Goal: Information Seeking & Learning: Learn about a topic

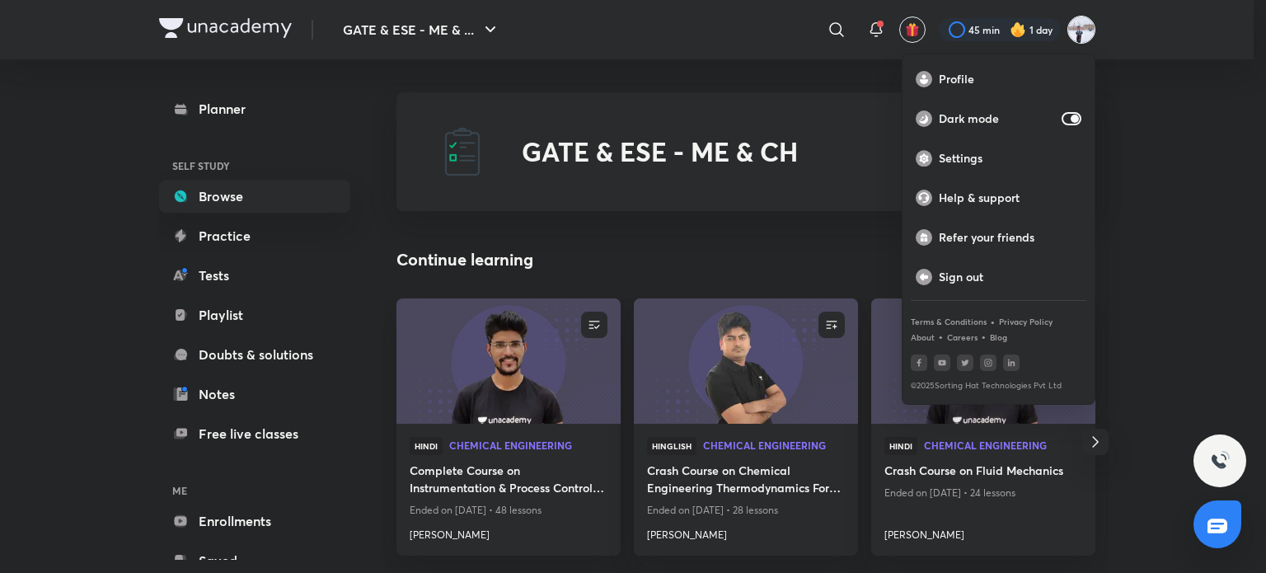
click at [978, 37] on div at bounding box center [633, 286] width 1266 height 573
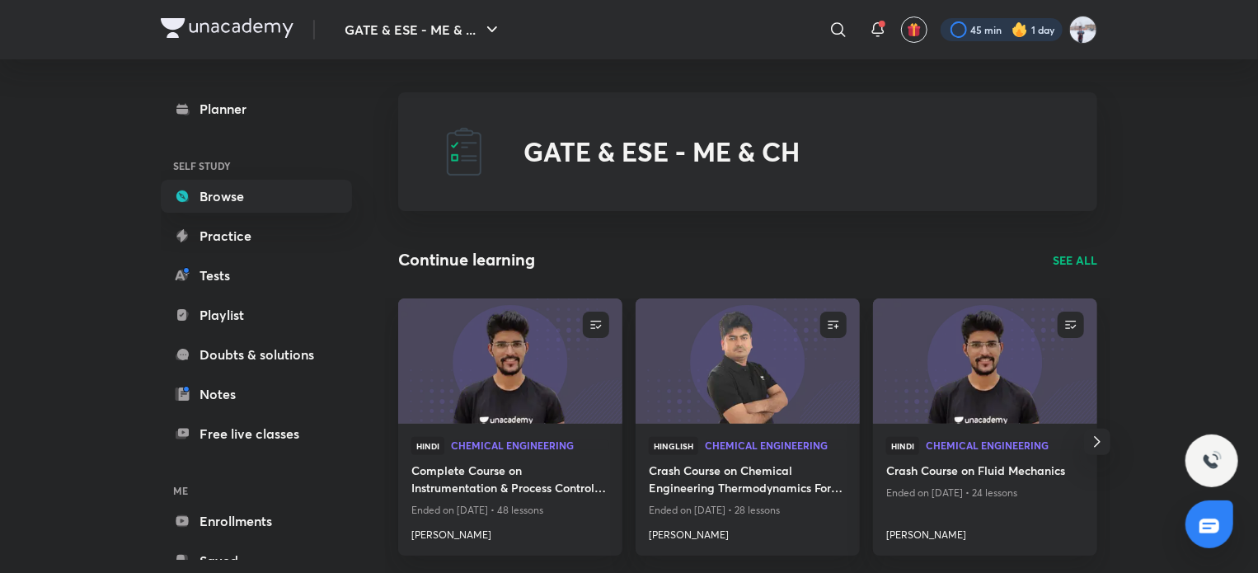
click at [979, 26] on div at bounding box center [1002, 29] width 122 height 23
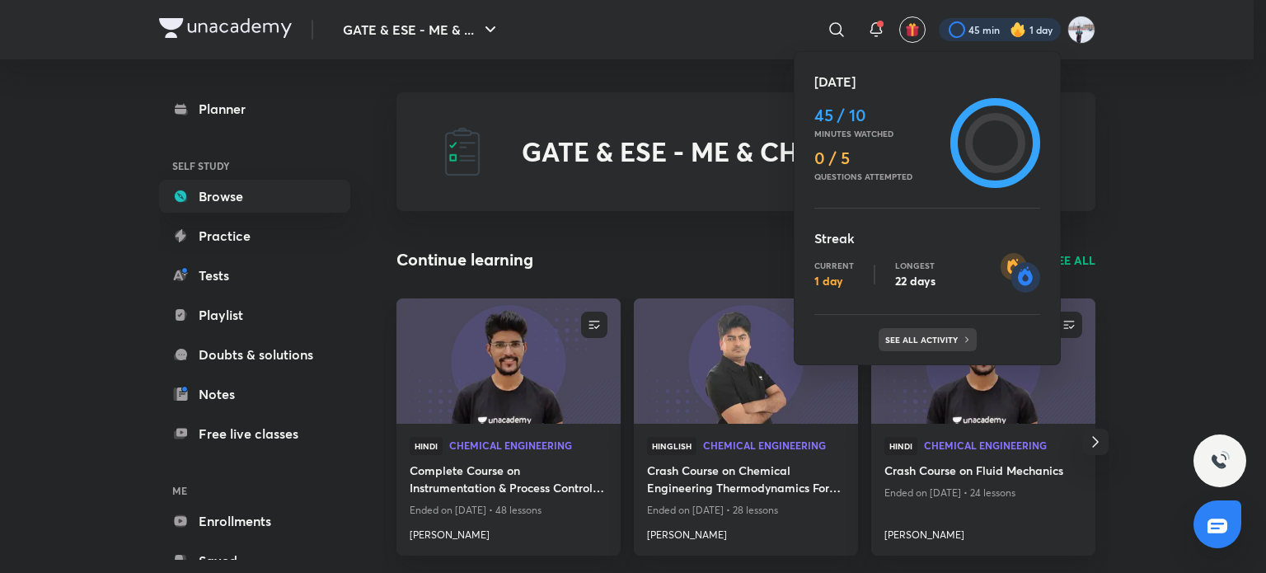
click at [906, 339] on p "See all activity" at bounding box center [923, 340] width 77 height 10
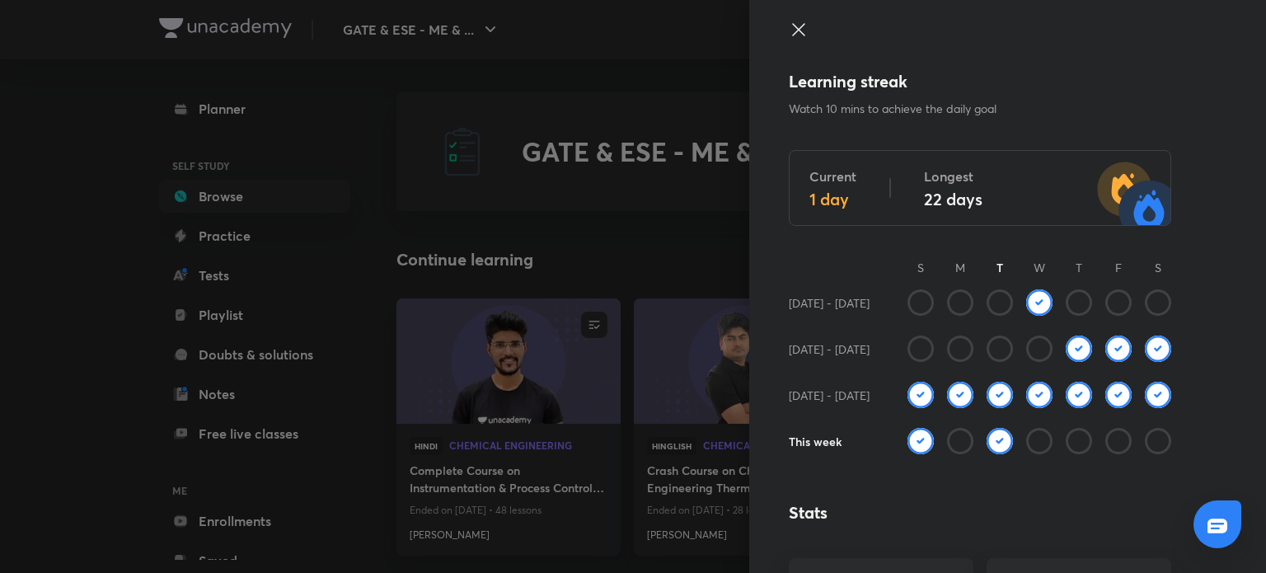
click at [400, 101] on div at bounding box center [633, 286] width 1266 height 573
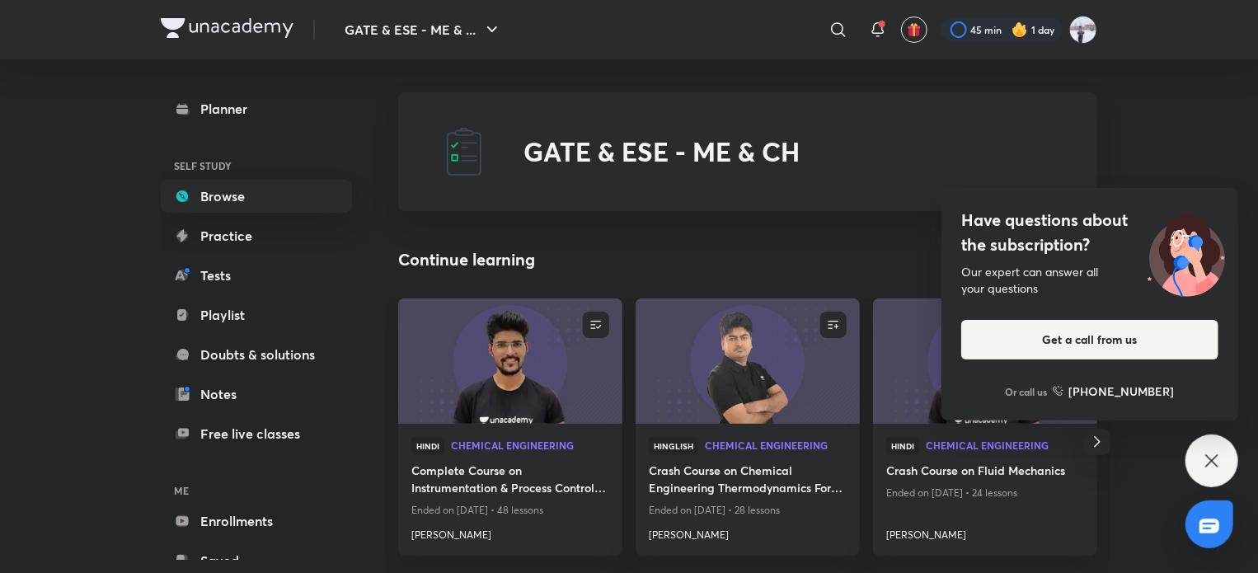
click at [1200, 452] on div "Have questions about the subscription? Our expert can answer all your questions…" at bounding box center [1211, 460] width 53 height 53
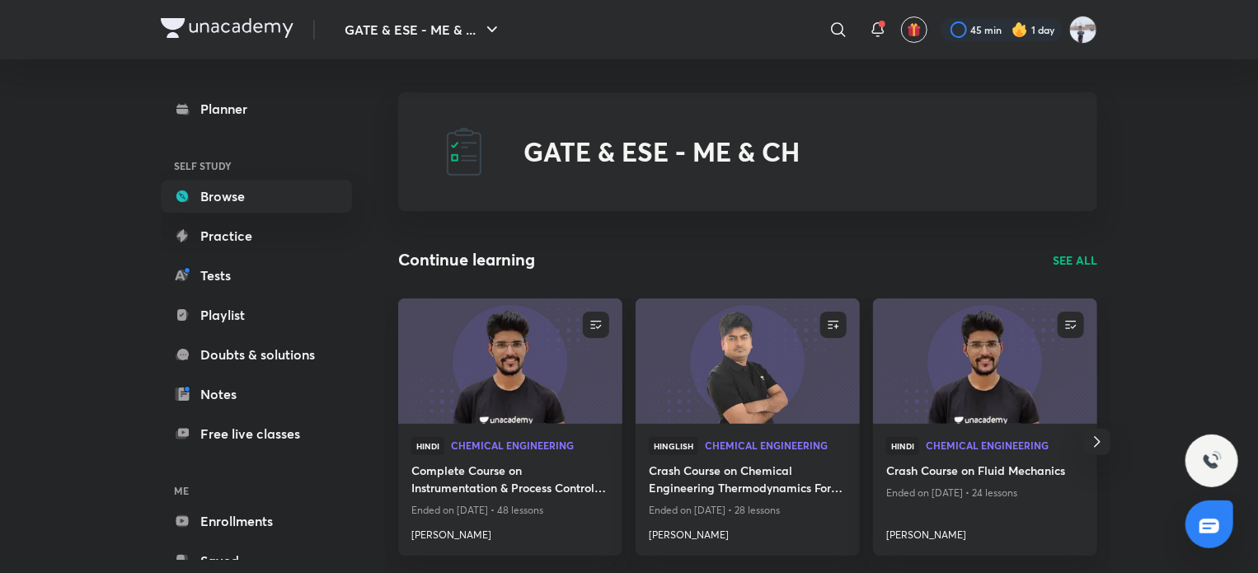
click at [1057, 260] on p "SEE ALL" at bounding box center [1075, 259] width 45 height 17
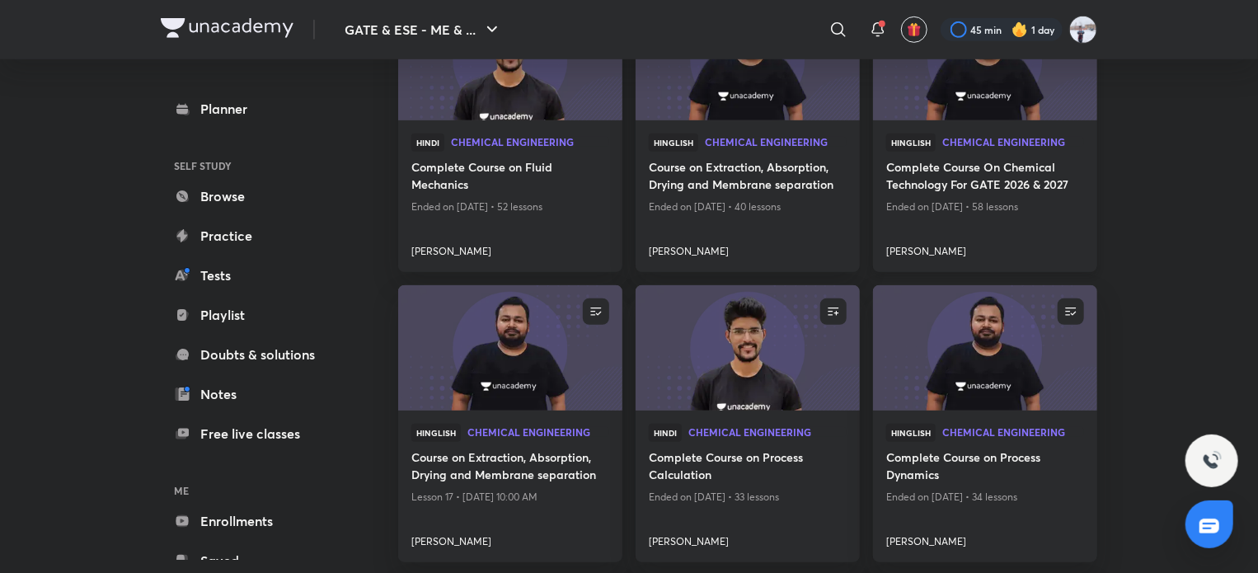
scroll to position [660, 0]
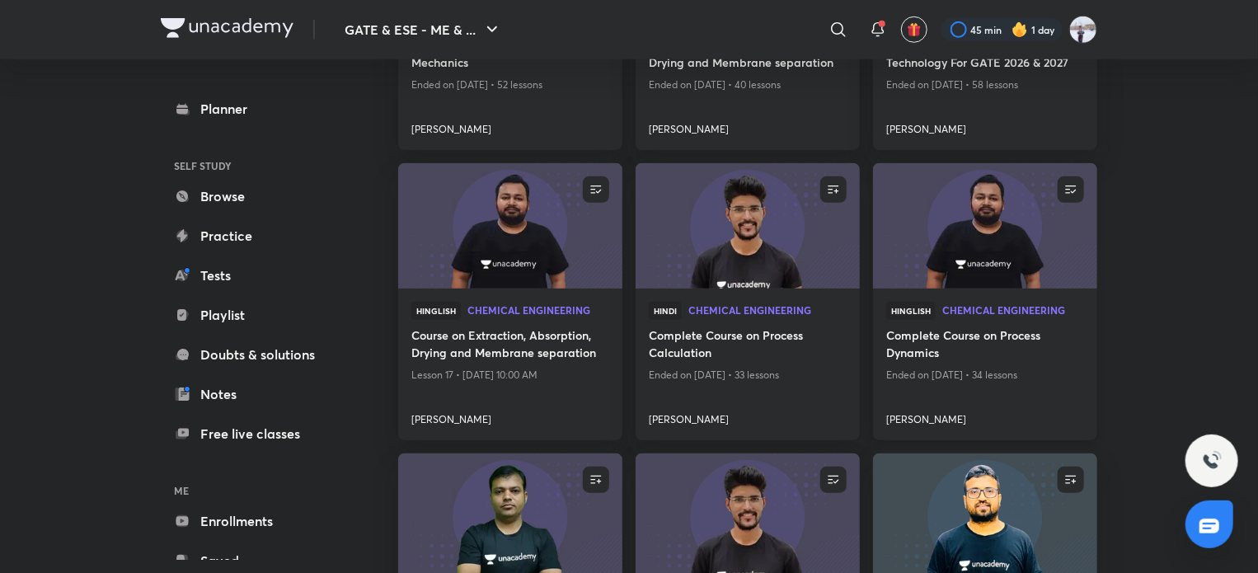
click at [930, 256] on img at bounding box center [985, 226] width 228 height 128
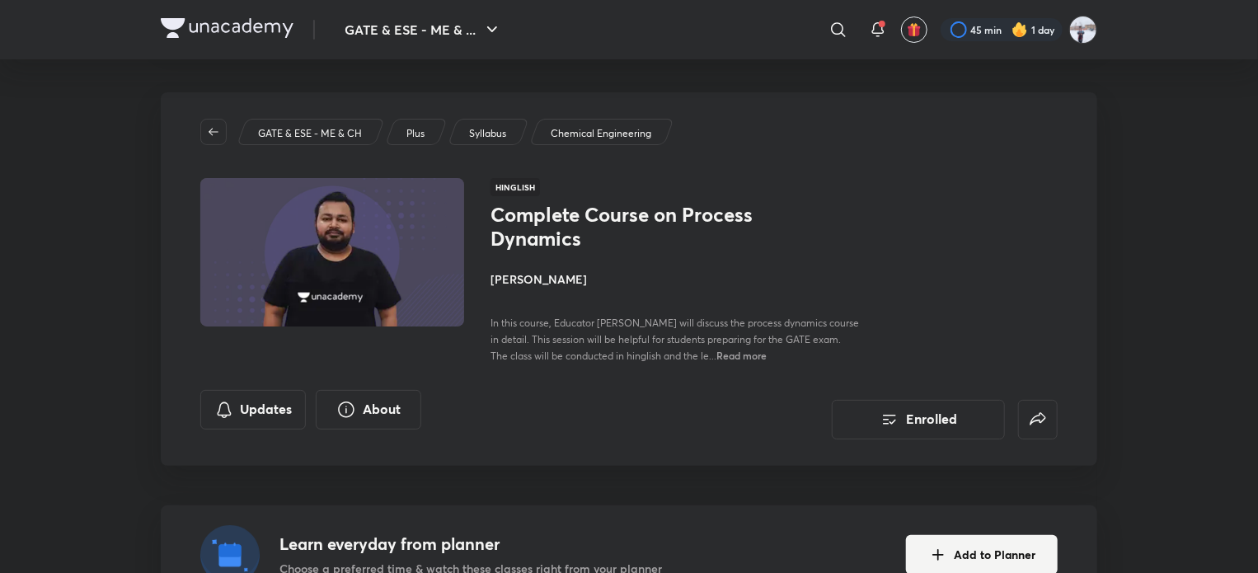
click at [509, 286] on h4 "[PERSON_NAME]" at bounding box center [675, 278] width 369 height 17
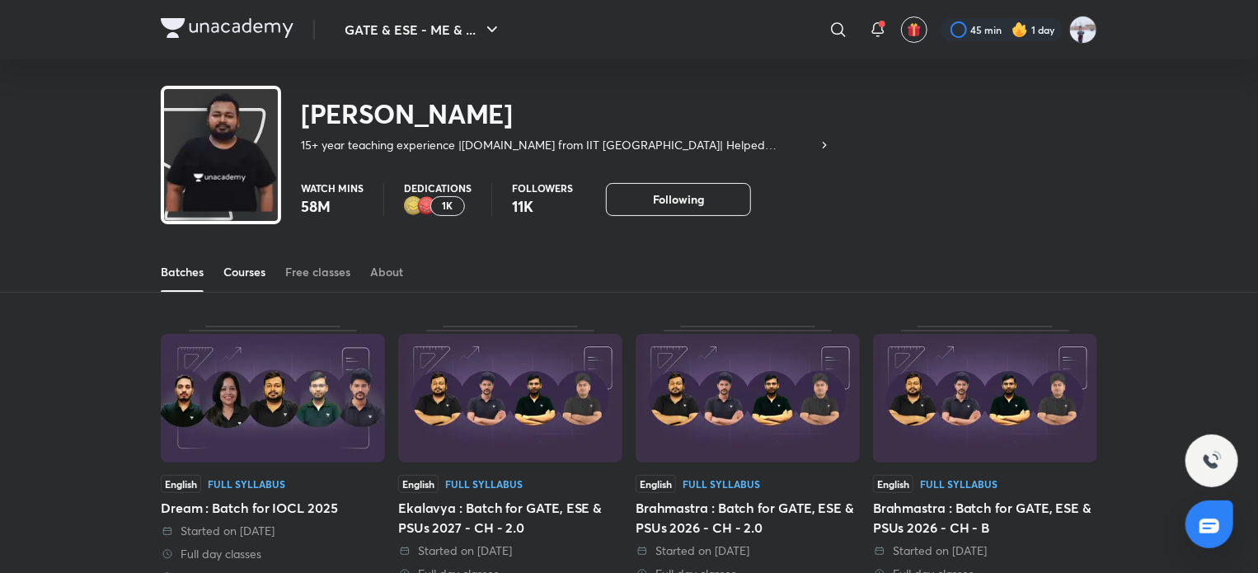
click at [265, 279] on div "Courses" at bounding box center [244, 272] width 42 height 16
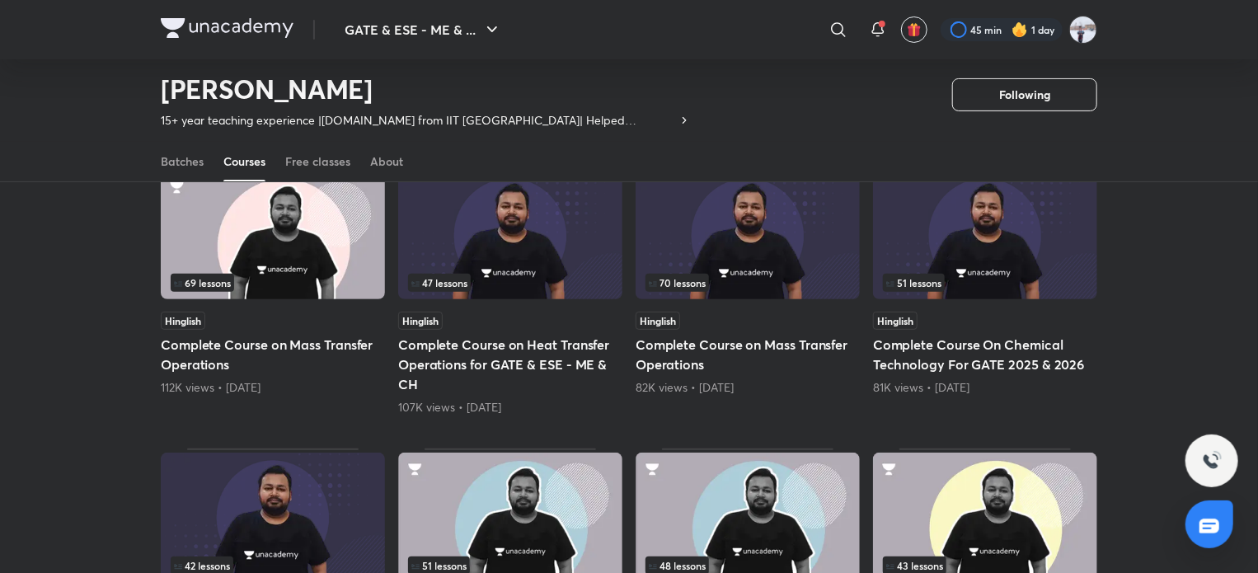
scroll to position [72, 0]
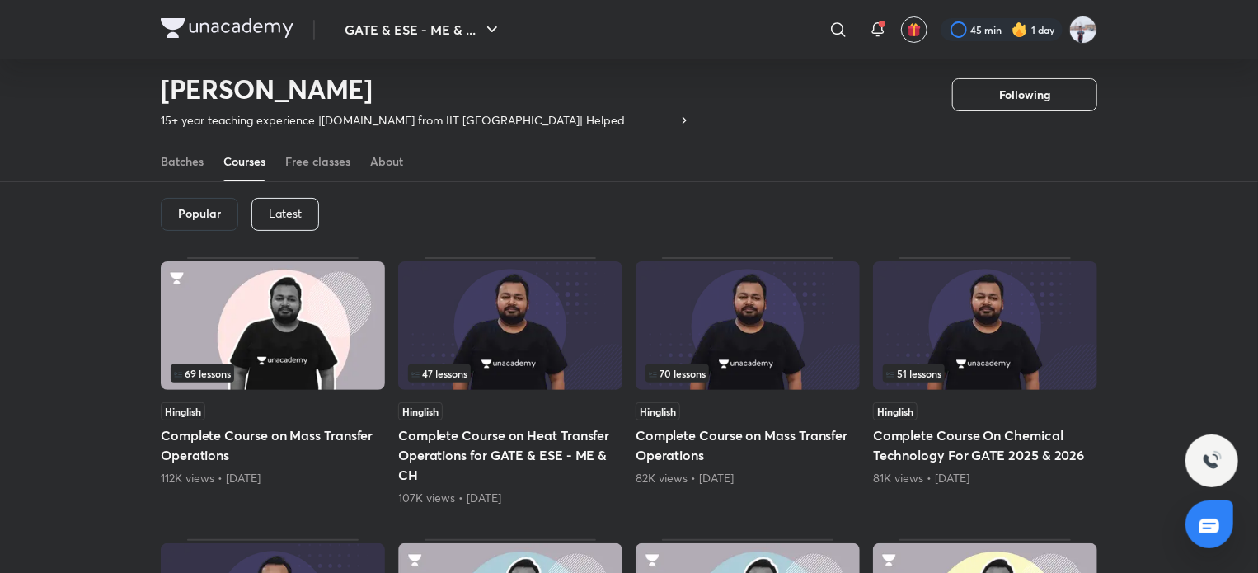
click at [280, 223] on div "Latest" at bounding box center [285, 214] width 68 height 33
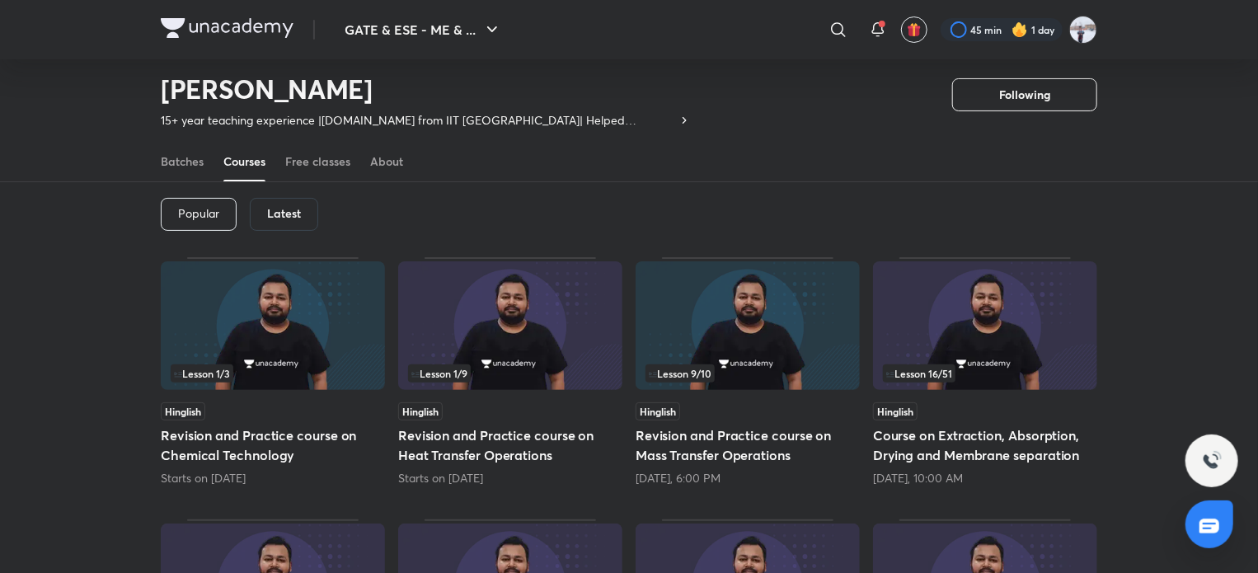
click at [442, 332] on img at bounding box center [510, 325] width 224 height 129
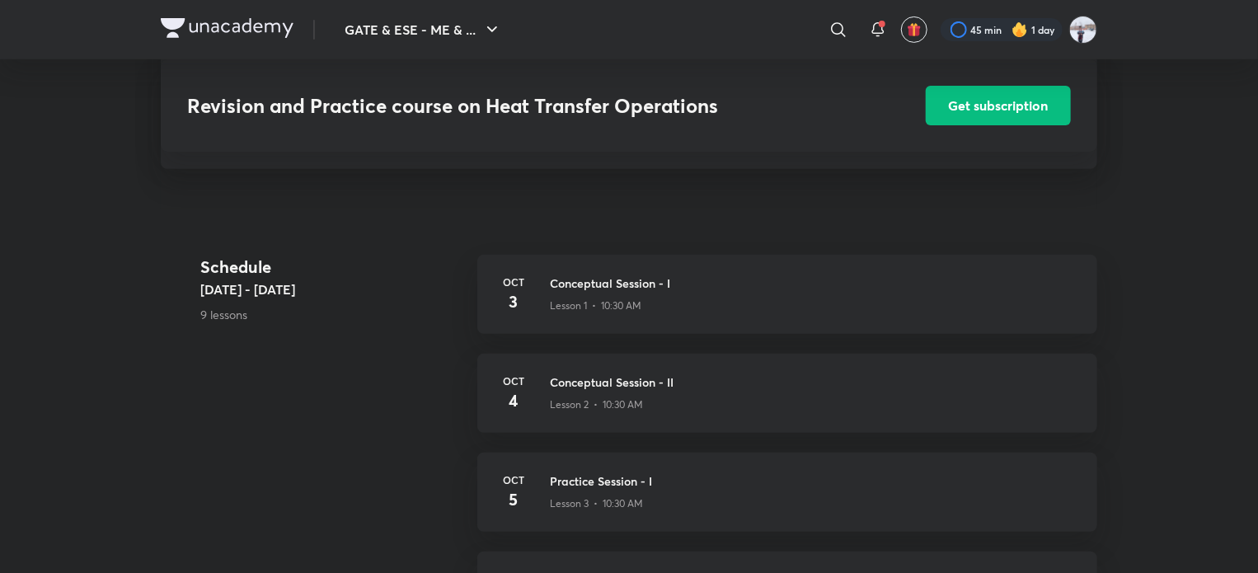
scroll to position [247, 0]
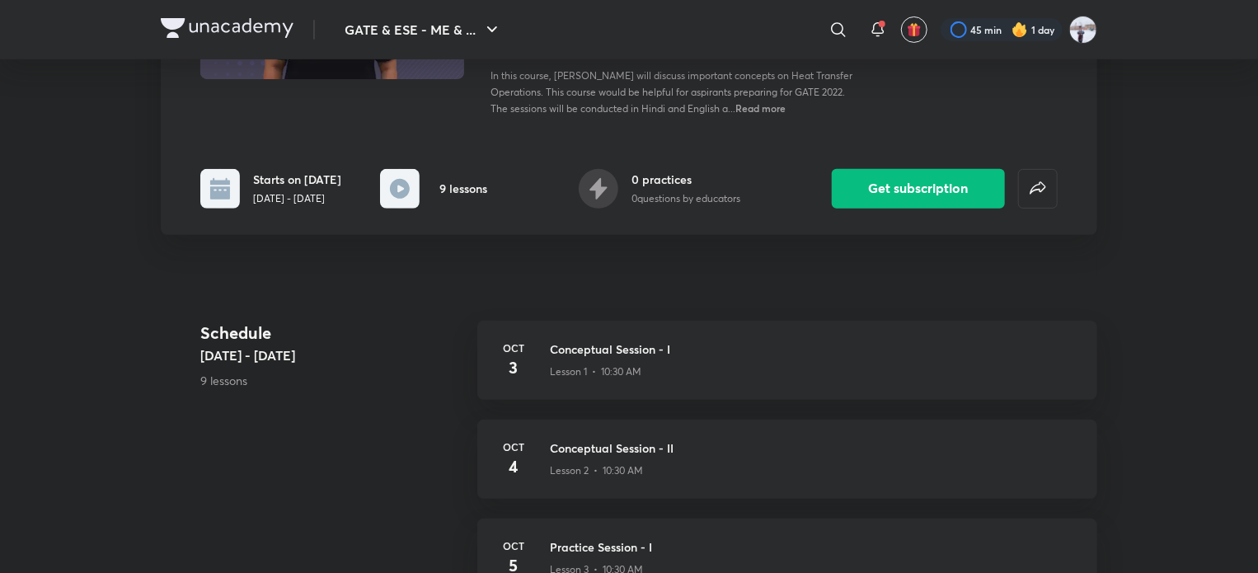
scroll to position [72, 0]
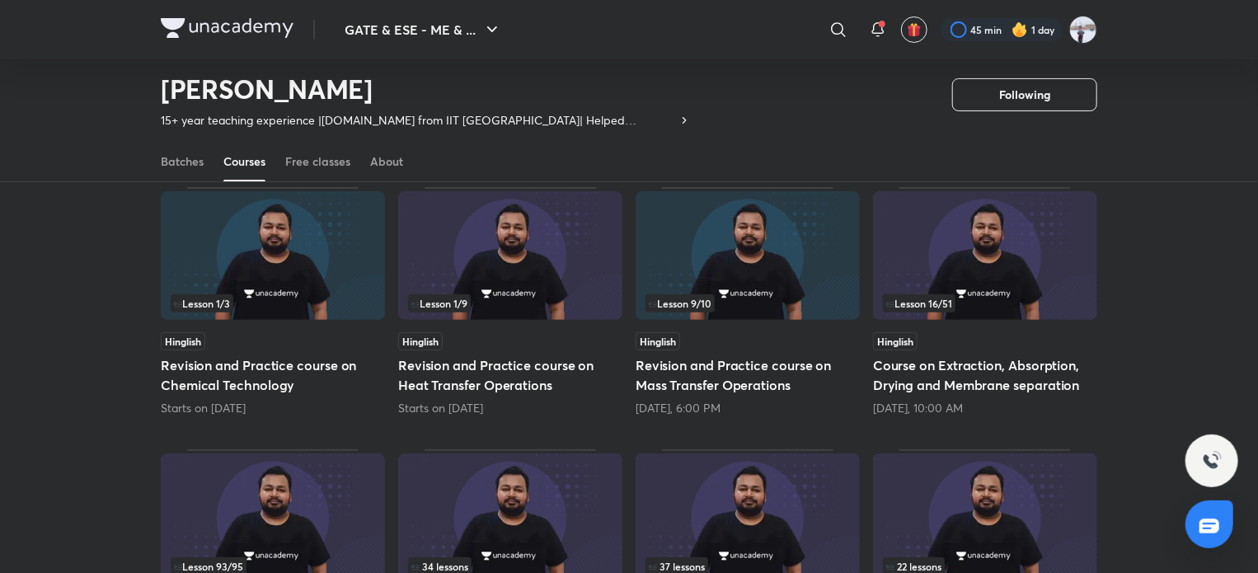
scroll to position [154, 0]
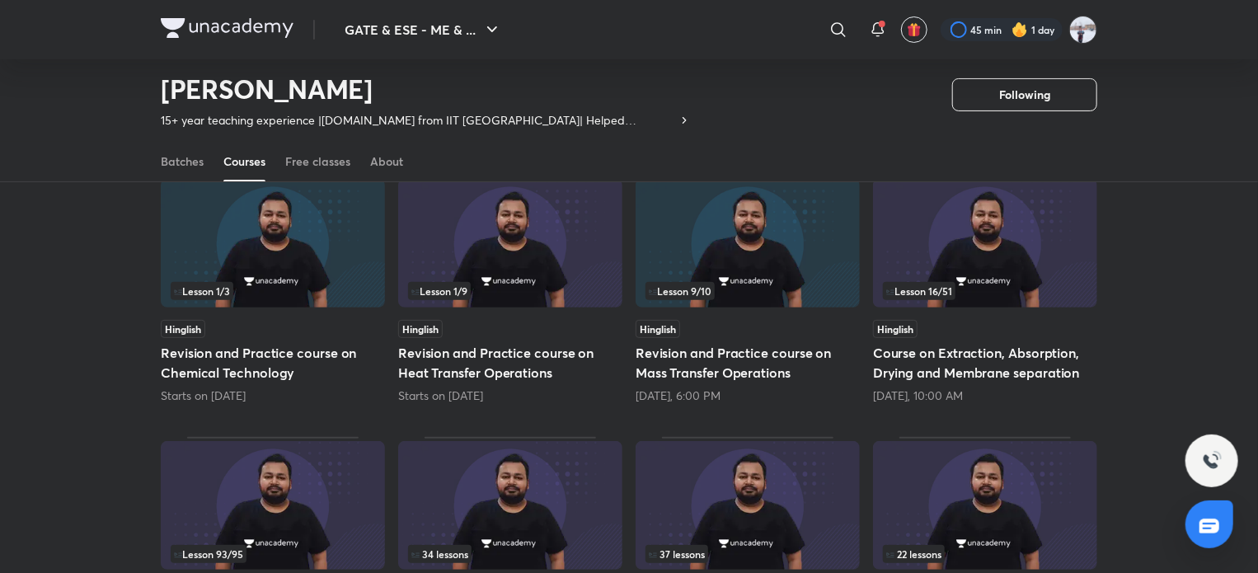
click at [692, 241] on img at bounding box center [748, 243] width 224 height 129
click at [687, 245] on img at bounding box center [748, 243] width 224 height 129
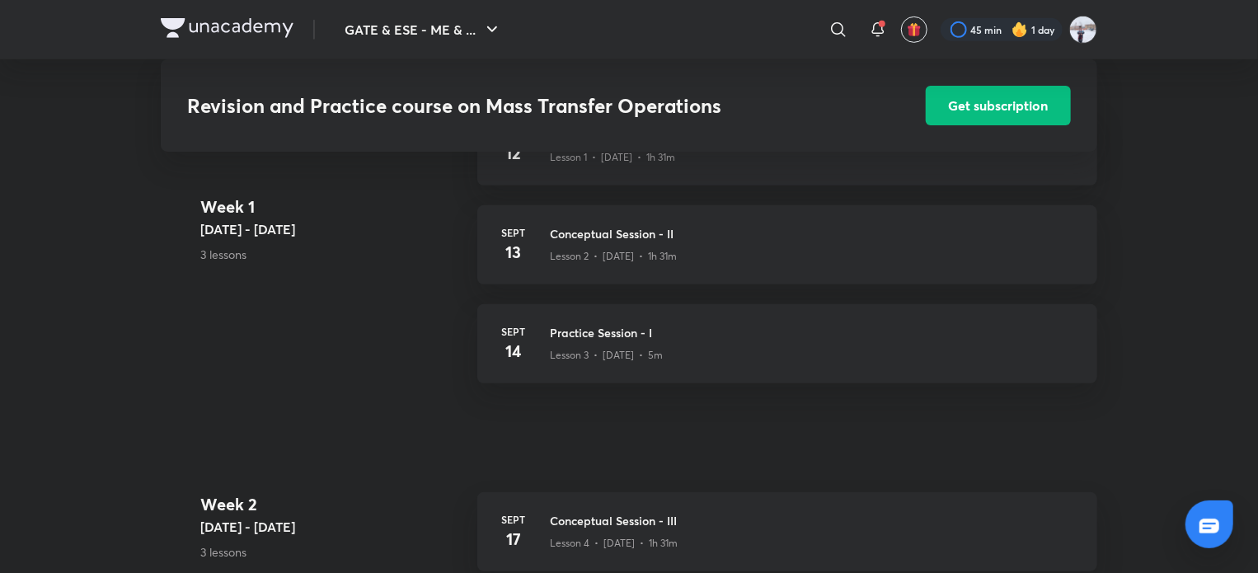
scroll to position [495, 0]
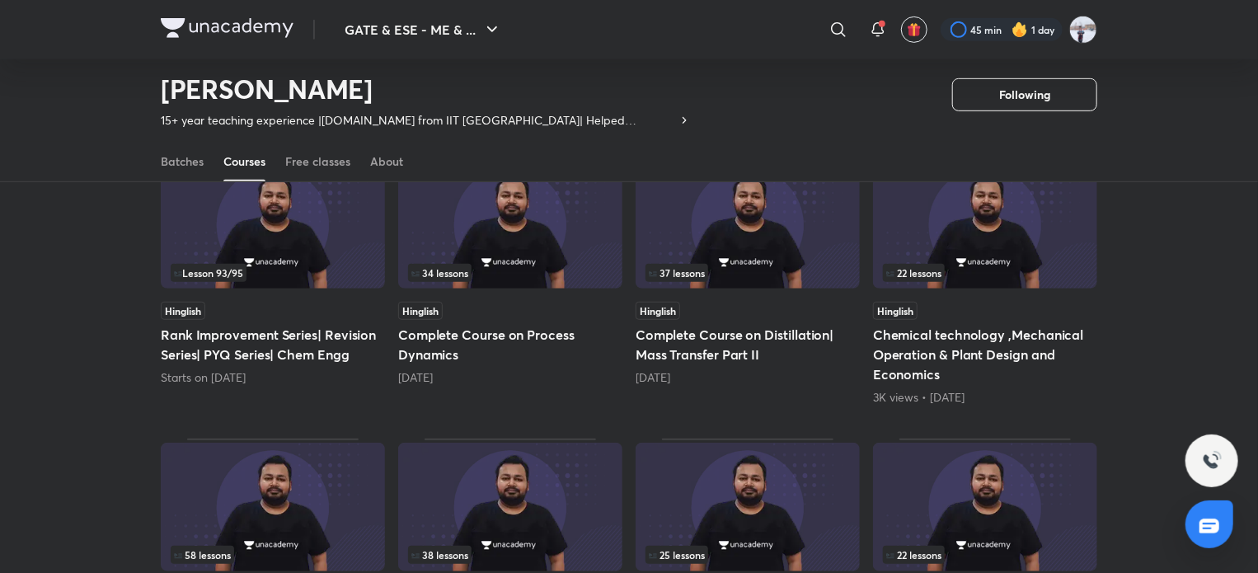
scroll to position [431, 0]
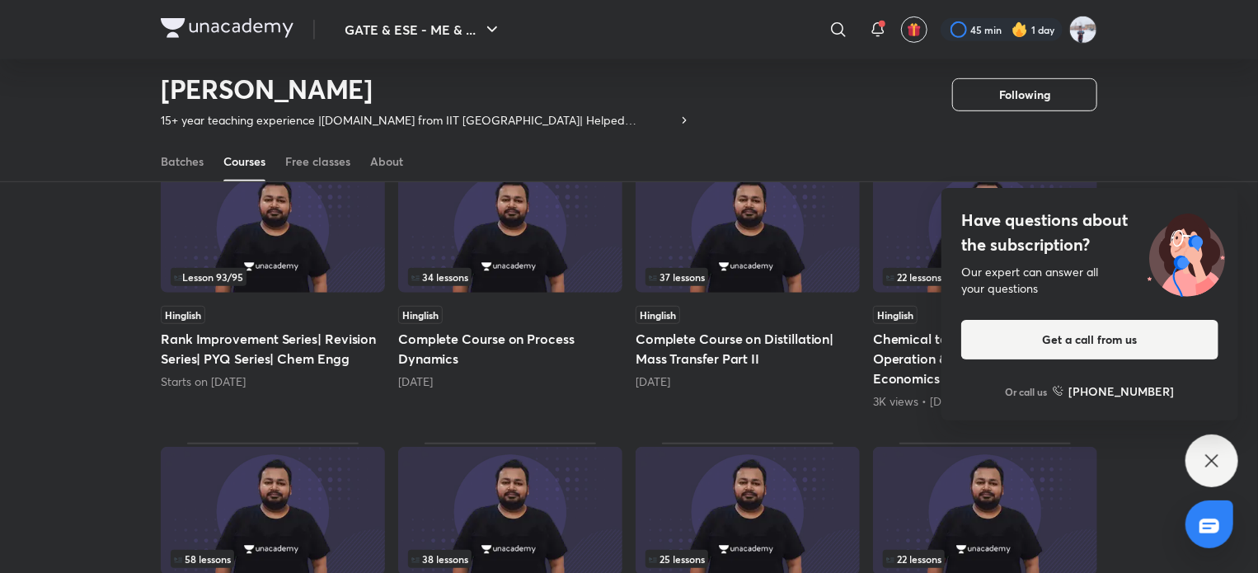
click at [1223, 446] on div "Have questions about the subscription? Our expert can answer all your questions…" at bounding box center [1211, 460] width 53 height 53
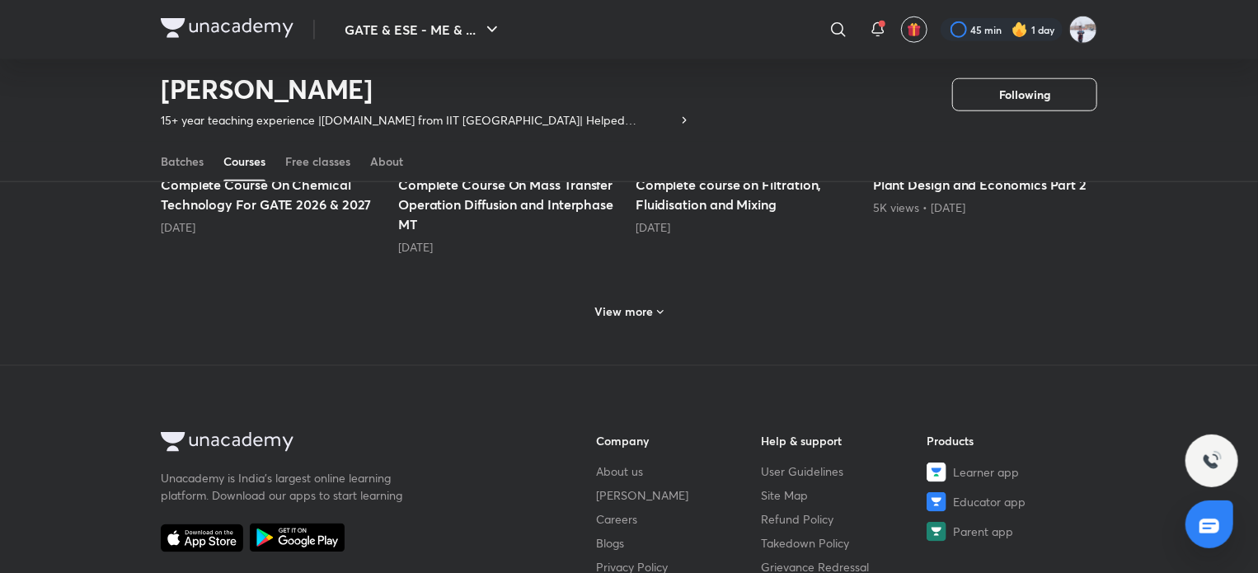
scroll to position [926, 0]
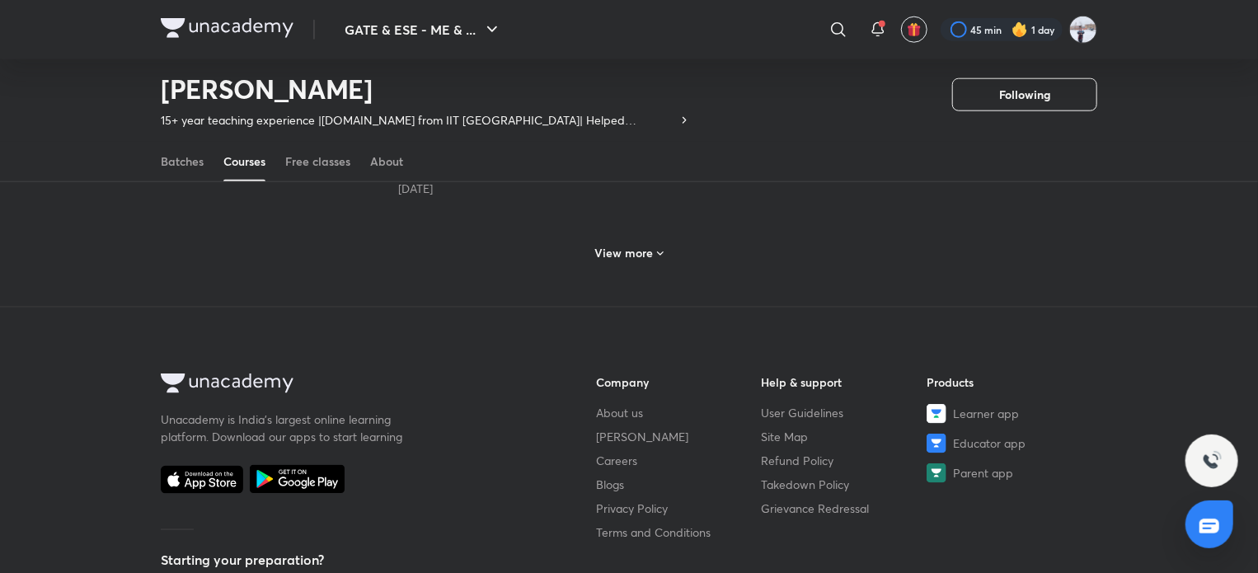
click at [660, 247] on icon at bounding box center [660, 253] width 13 height 13
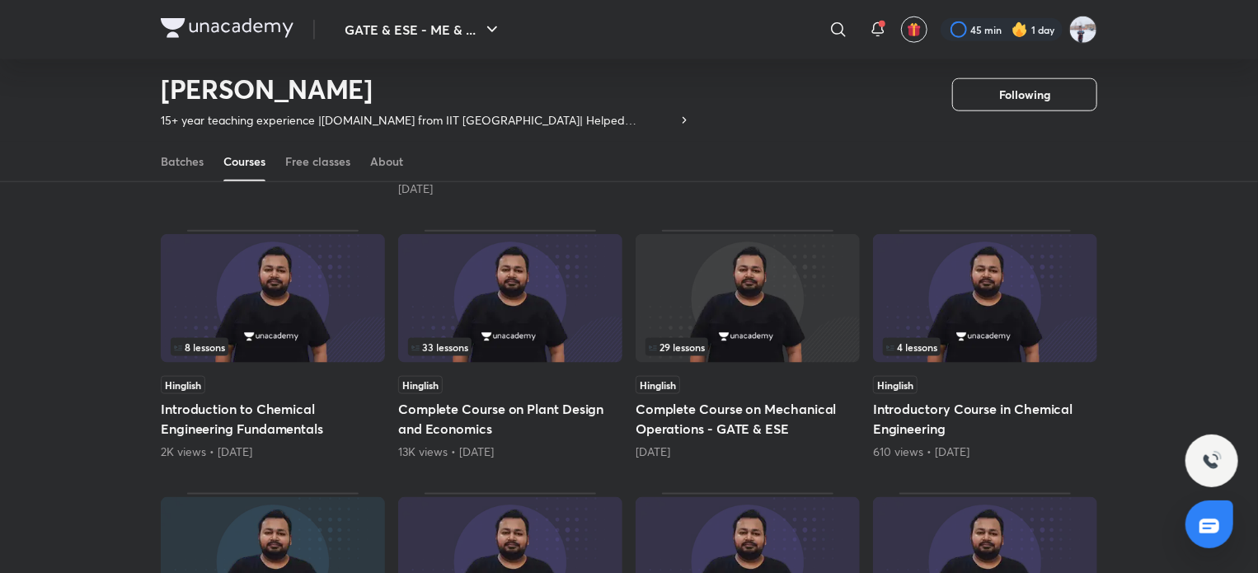
click at [537, 300] on img at bounding box center [510, 298] width 224 height 129
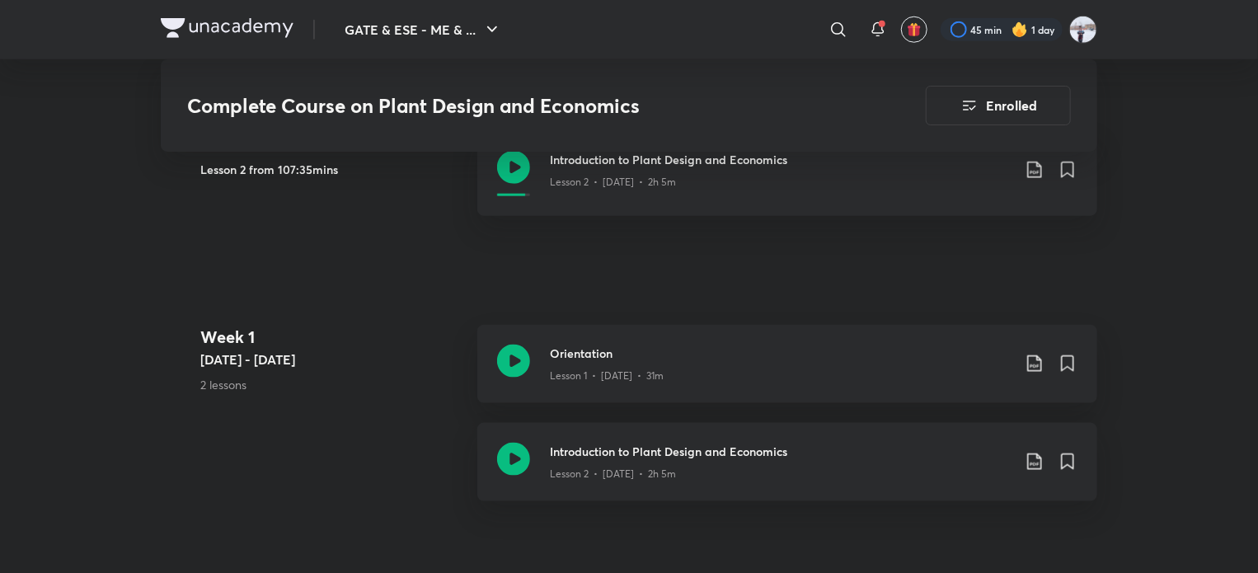
scroll to position [824, 0]
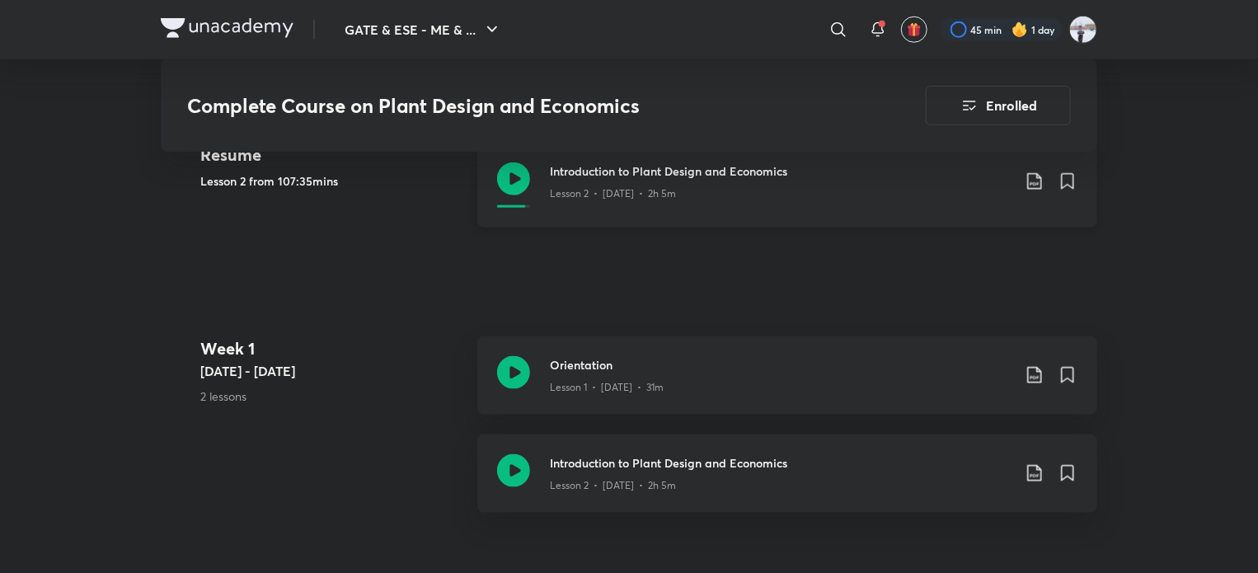
click at [746, 194] on div "Lesson 2 • [DATE] • 2h 5m" at bounding box center [781, 190] width 462 height 21
